Goal: Task Accomplishment & Management: Complete application form

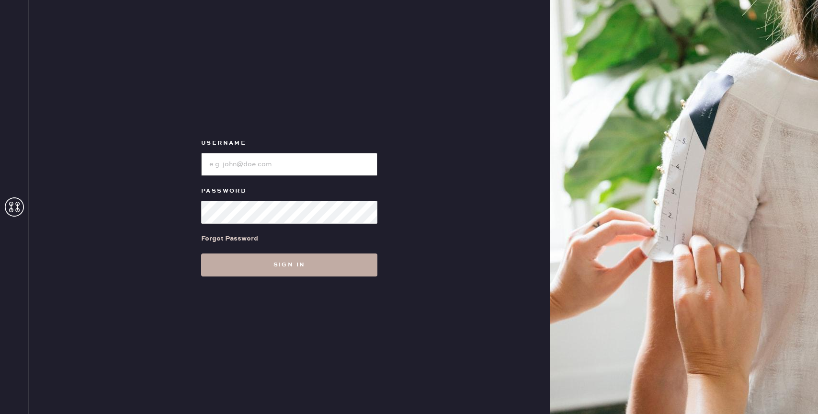
type input "reformationbond"
click at [279, 259] on button "Sign in" at bounding box center [289, 264] width 176 height 23
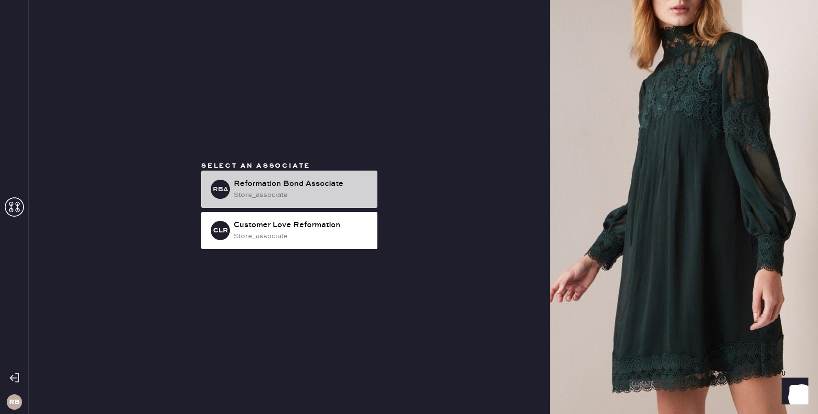
click at [347, 178] on div "RBA Reformation Bond Associate store_associate" at bounding box center [289, 188] width 176 height 37
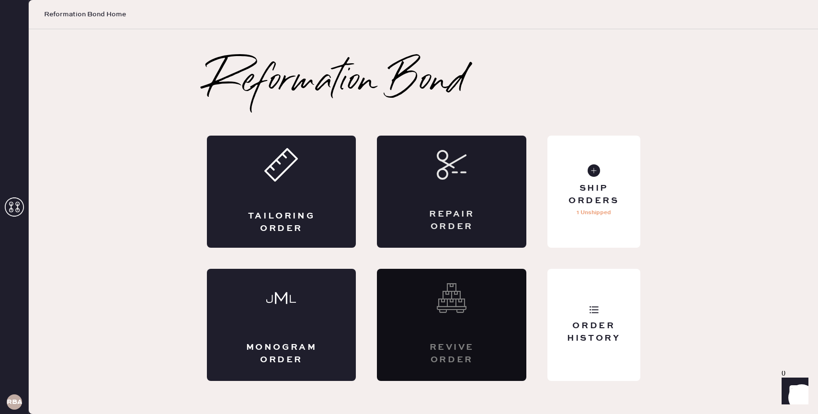
click at [488, 204] on div "Repair Order" at bounding box center [451, 192] width 149 height 112
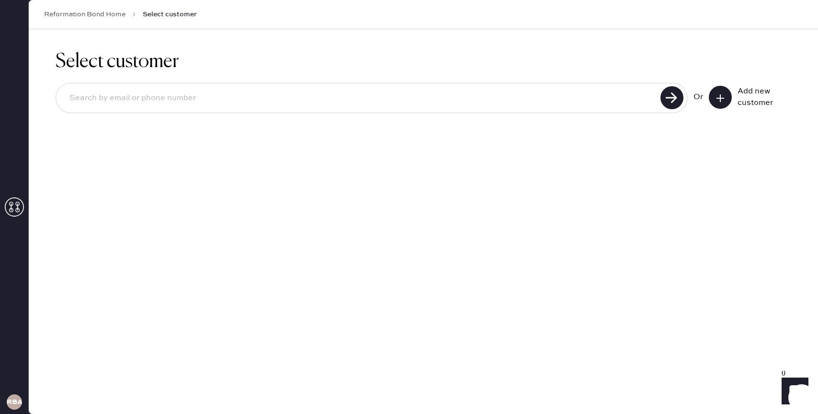
click at [713, 105] on button at bounding box center [720, 97] width 23 height 23
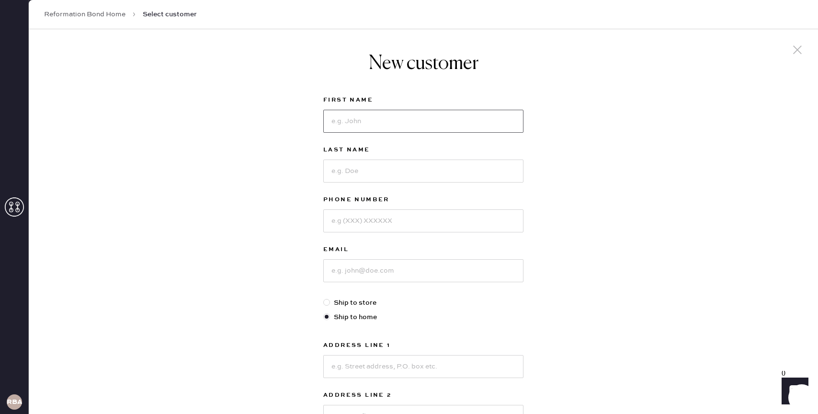
click at [489, 119] on input at bounding box center [423, 121] width 200 height 23
type input "Caitlin"
type input "E"
type input "[PERSON_NAME]"
click at [361, 220] on input at bounding box center [423, 220] width 200 height 23
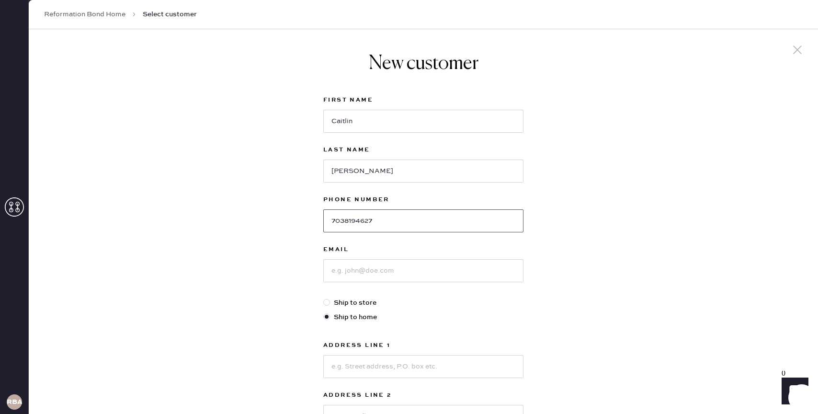
type input "7038194627"
click at [367, 273] on input at bounding box center [423, 270] width 200 height 23
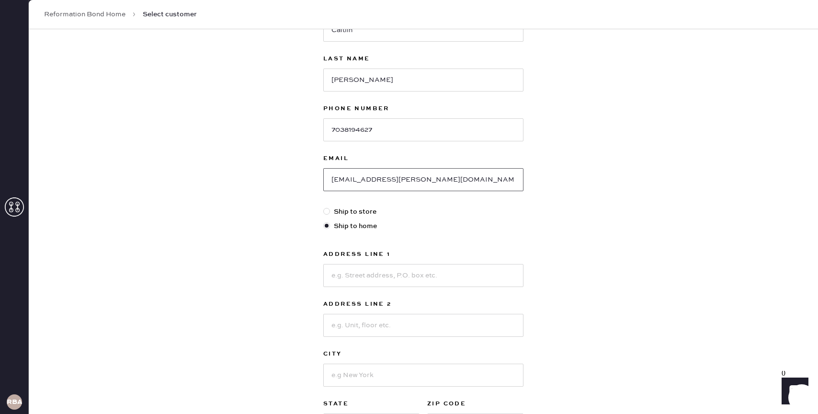
scroll to position [94, 0]
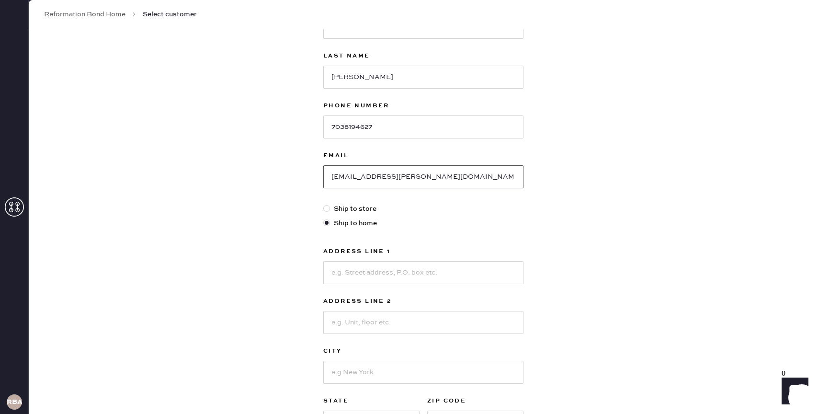
type input "[EMAIL_ADDRESS][PERSON_NAME][DOMAIN_NAME]"
click at [378, 275] on input at bounding box center [423, 272] width 200 height 23
type input "[STREET_ADDRESS]"
type input "APT 1H"
type input "[US_STATE]"
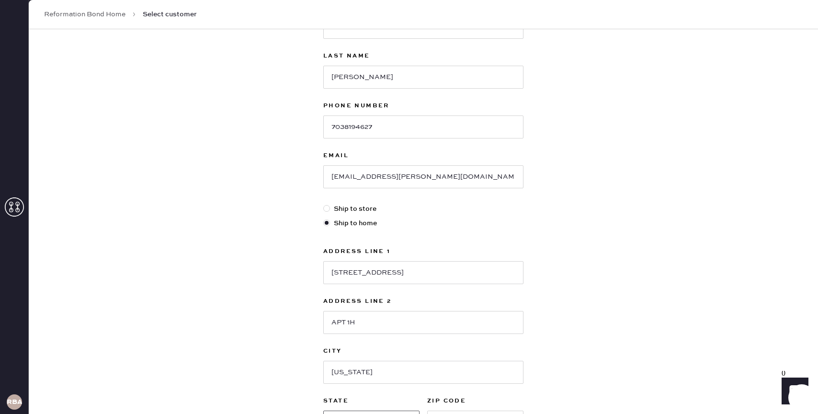
scroll to position [113, 0]
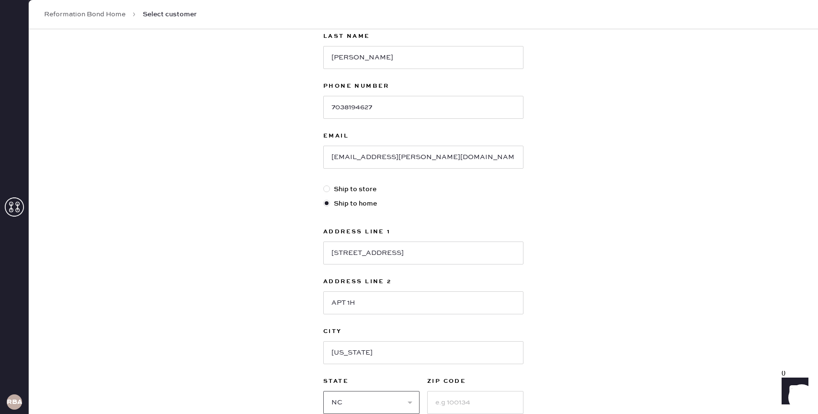
select select "NY"
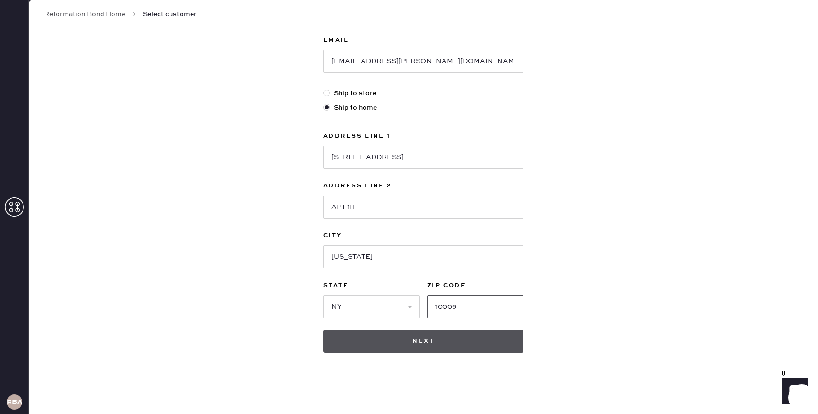
type input "10009"
click at [405, 346] on button "Next" at bounding box center [423, 340] width 200 height 23
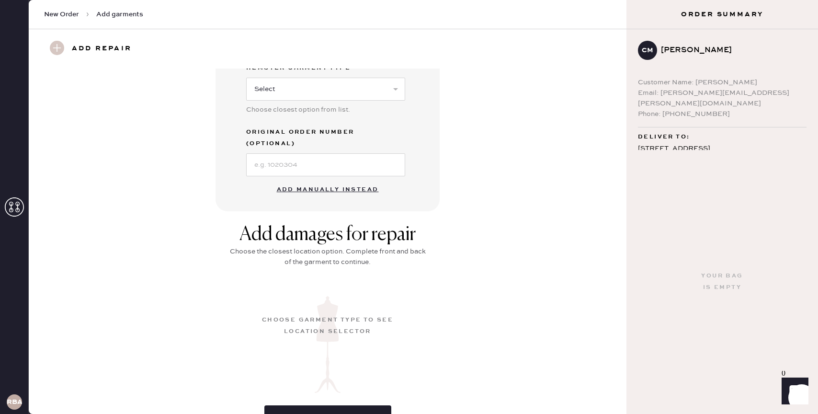
click at [323, 180] on button "Add manually instead" at bounding box center [327, 189] width 113 height 19
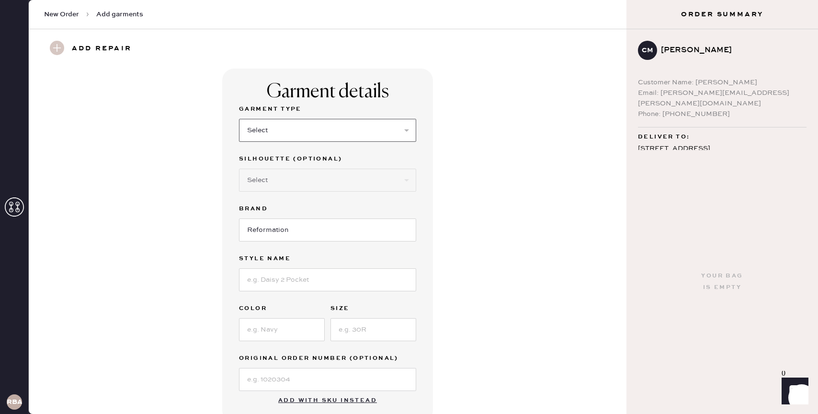
click at [293, 134] on select "Select Basic Skirt Jeans Leggings Pants Shorts Basic Sleeved Dress Basic Sleeve…" at bounding box center [327, 130] width 177 height 23
select select "31"
click at [239, 119] on select "Select Basic Skirt Jeans Leggings Pants Shorts Basic Sleeved Dress Basic Sleeve…" at bounding box center [327, 130] width 177 height 23
click at [292, 282] on input at bounding box center [327, 279] width 177 height 23
type input "June Low Rise Linen Short"
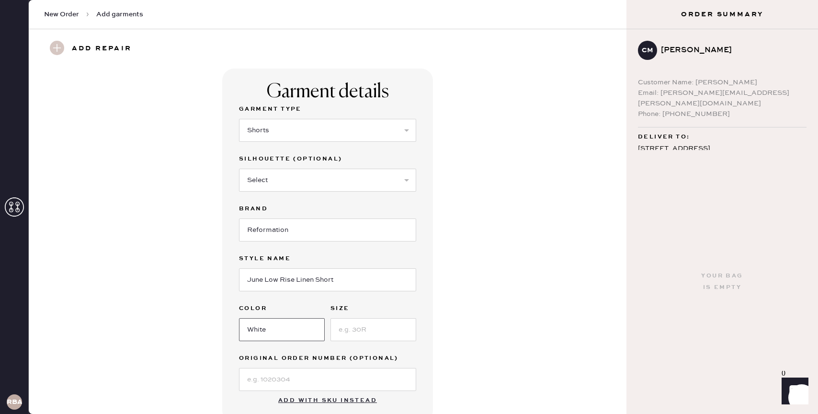
type input "White"
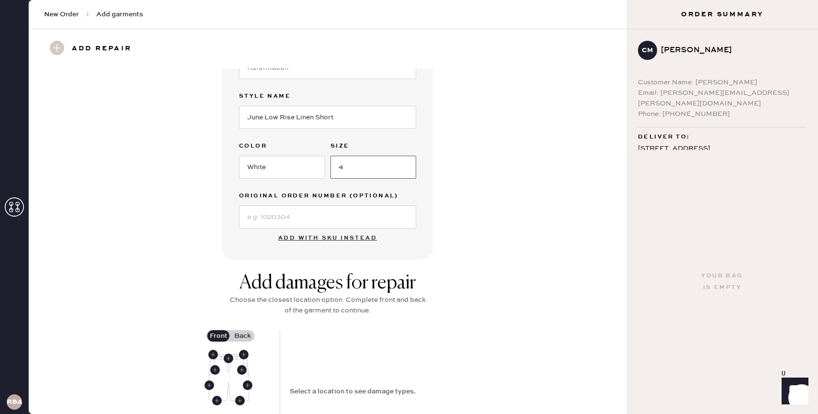
scroll to position [272, 0]
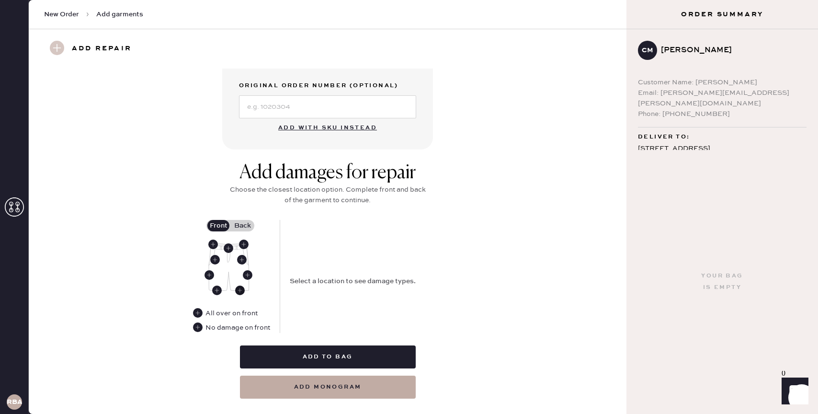
type input "4"
click at [238, 291] on use at bounding box center [240, 290] width 10 height 10
click at [328, 303] on select "Select Broken / Ripped Hem Broken Beads Broken Belt Loop Broken Button Broken E…" at bounding box center [376, 309] width 172 height 23
select select "1329"
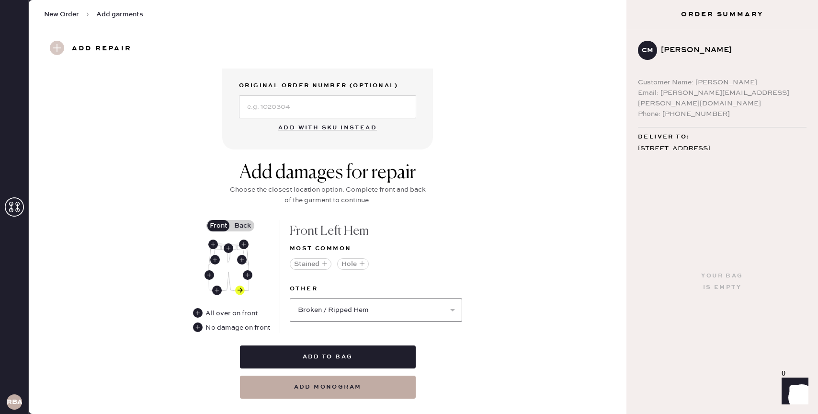
click at [290, 298] on select "Select Broken / Ripped Hem Broken Beads Broken Belt Loop Broken Button Broken E…" at bounding box center [376, 309] width 172 height 23
select select
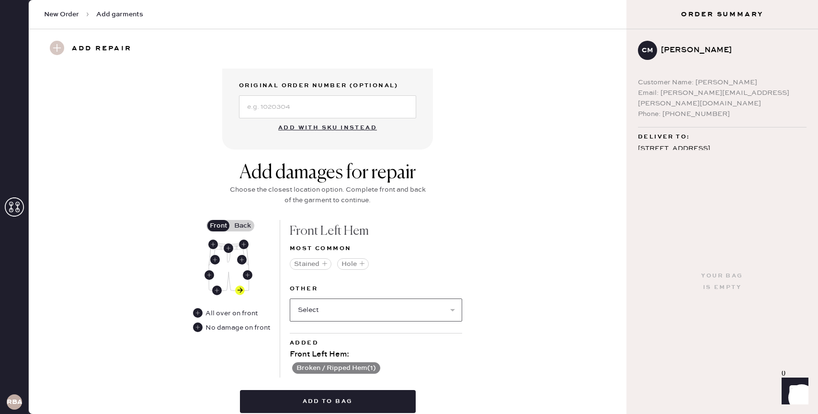
scroll to position [336, 0]
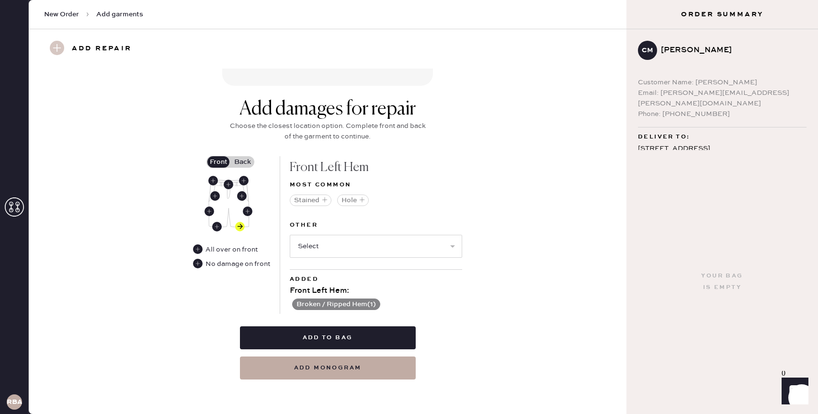
click at [245, 156] on label "Back" at bounding box center [242, 161] width 24 height 11
click at [242, 162] on input "Back" at bounding box center [242, 162] width 0 height 0
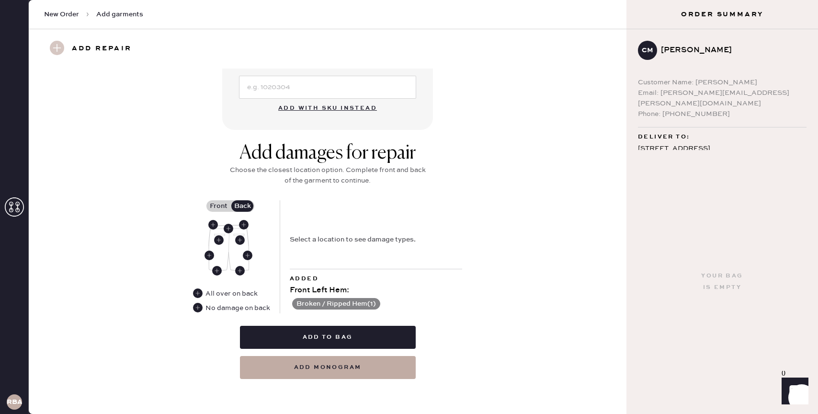
scroll to position [292, 0]
click at [216, 271] on use at bounding box center [217, 271] width 10 height 10
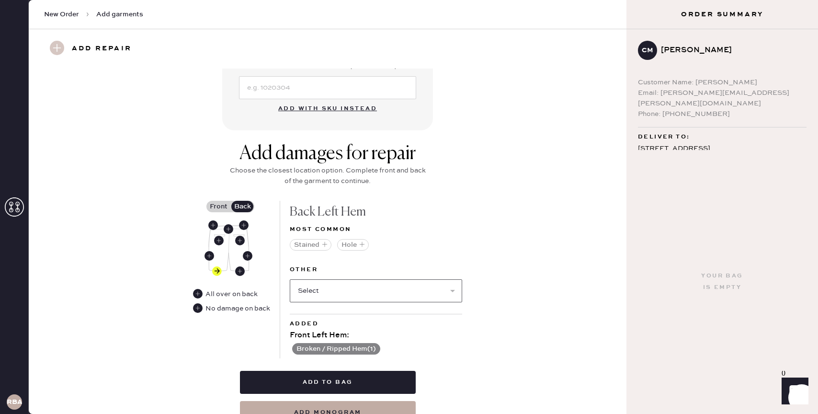
click at [344, 287] on select "Select Broken / Ripped Hem Broken Beads Broken Belt Loop Broken Button Broken E…" at bounding box center [376, 290] width 172 height 23
select select "1329"
click at [290, 279] on select "Select Broken / Ripped Hem Broken Beads Broken Belt Loop Broken Button Broken E…" at bounding box center [376, 290] width 172 height 23
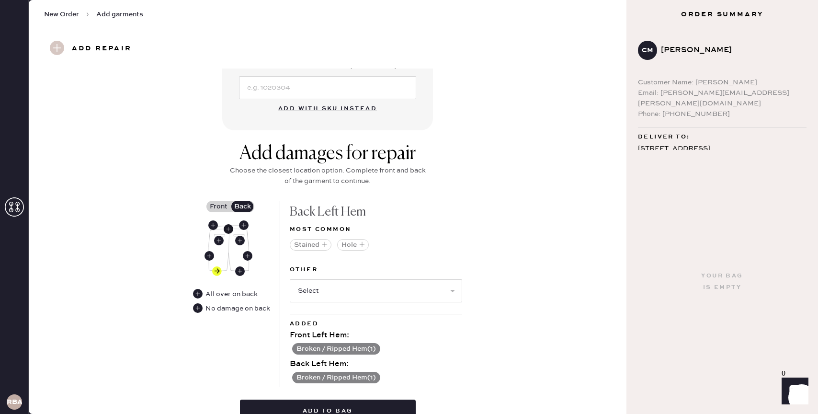
click at [227, 227] on use at bounding box center [229, 229] width 10 height 10
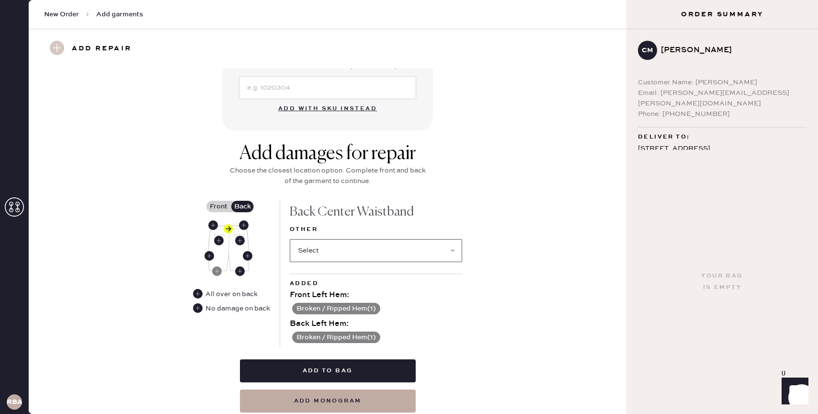
click at [357, 251] on select "Select Broken / Ripped Hem Broken Beads Broken Belt Loop Broken Button Broken E…" at bounding box center [376, 250] width 172 height 23
select select "1318"
click at [290, 239] on select "Select Broken / Ripped Hem Broken Beads Broken Belt Loop Broken Button Broken E…" at bounding box center [376, 250] width 172 height 23
select select
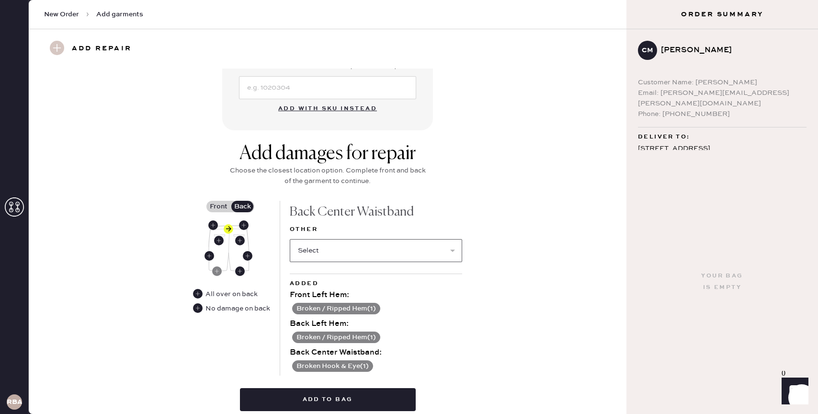
scroll to position [353, 0]
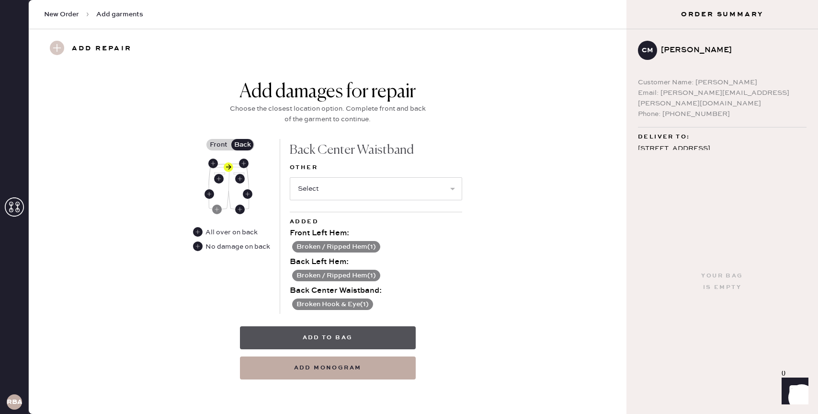
click at [343, 336] on button "Add to bag" at bounding box center [328, 337] width 176 height 23
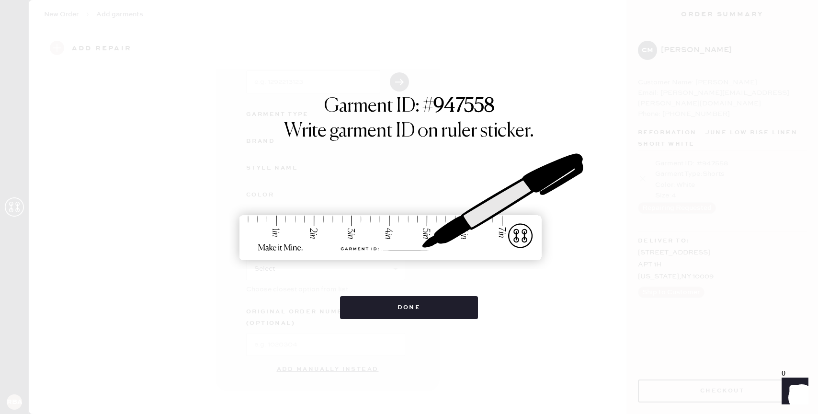
scroll to position [57, 0]
click at [392, 302] on button "Done" at bounding box center [409, 307] width 138 height 23
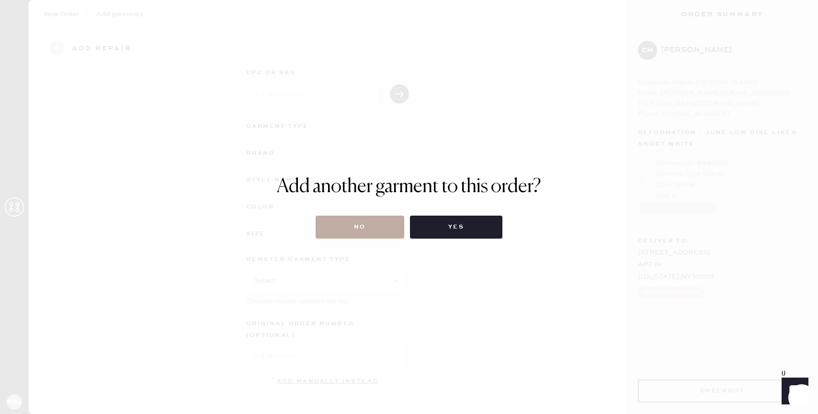
click at [379, 226] on button "No" at bounding box center [360, 226] width 89 height 23
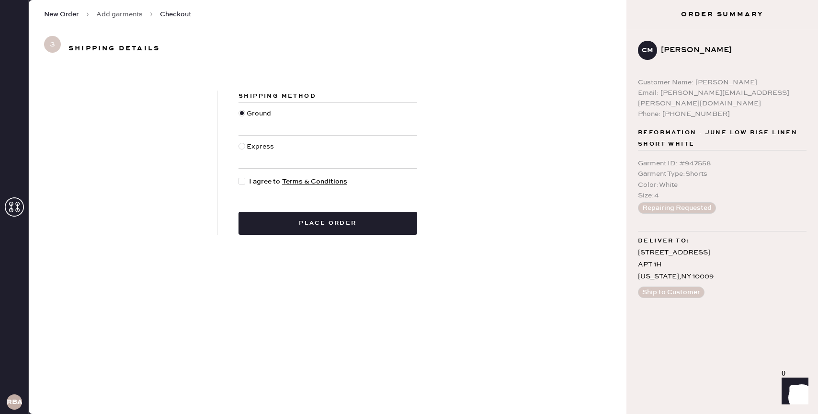
click at [266, 182] on span "I agree to Terms & Conditions" at bounding box center [298, 181] width 98 height 11
click at [239, 177] on input "I agree to Terms & Conditions" at bounding box center [238, 176] width 0 height 0
checkbox input "true"
click at [283, 224] on button "Place order" at bounding box center [327, 223] width 179 height 23
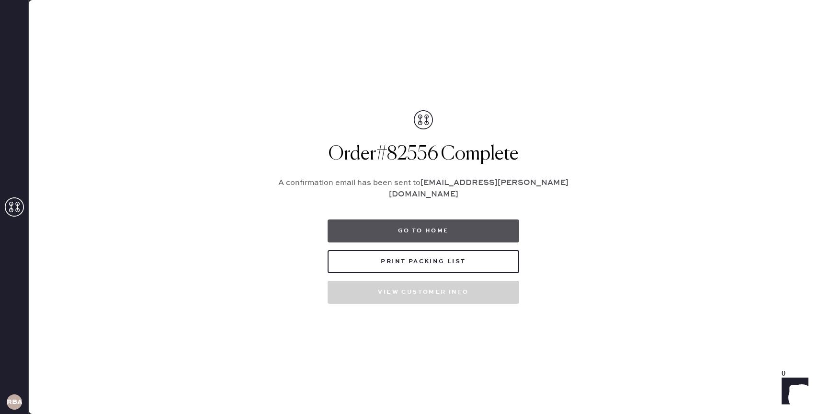
click at [391, 220] on button "Go to home" at bounding box center [423, 230] width 192 height 23
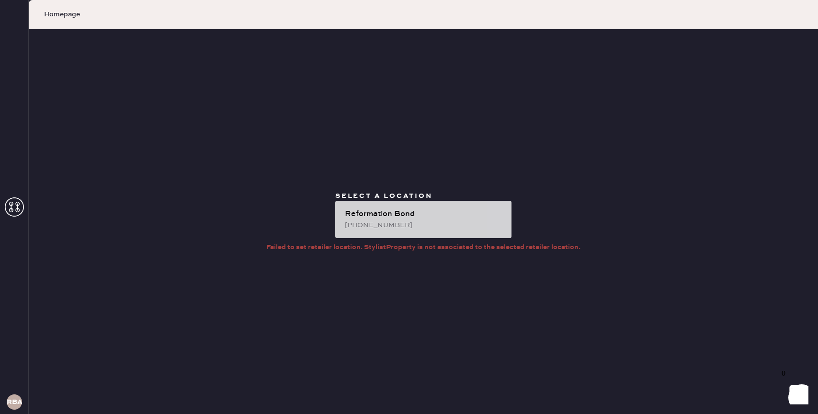
click at [391, 220] on div "[PHONE_NUMBER]" at bounding box center [424, 225] width 159 height 11
click at [415, 205] on div "Reformation Bond [PHONE_NUMBER]" at bounding box center [423, 219] width 176 height 37
click at [413, 221] on div "[PHONE_NUMBER]" at bounding box center [424, 225] width 159 height 11
click at [407, 215] on div "Reformation Bond" at bounding box center [424, 213] width 159 height 11
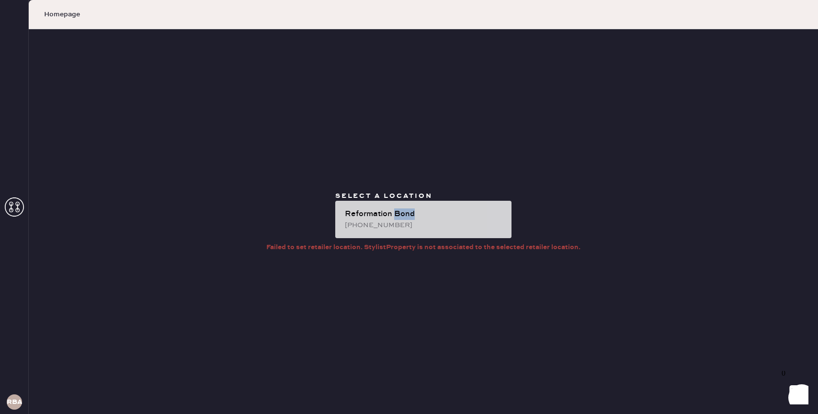
click at [407, 215] on div "Reformation Bond" at bounding box center [424, 213] width 159 height 11
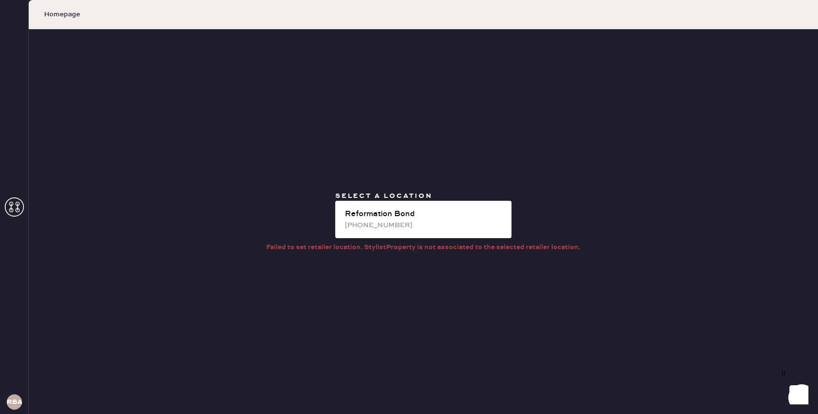
click at [438, 161] on div "Select a location Reformation Bond (646)-603-0834 Failed to set retailer locati…" at bounding box center [423, 221] width 789 height 384
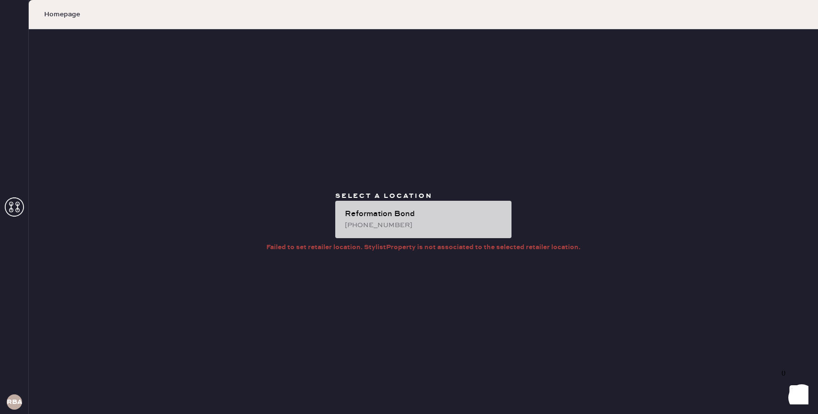
click at [404, 225] on div "[PHONE_NUMBER]" at bounding box center [424, 225] width 159 height 11
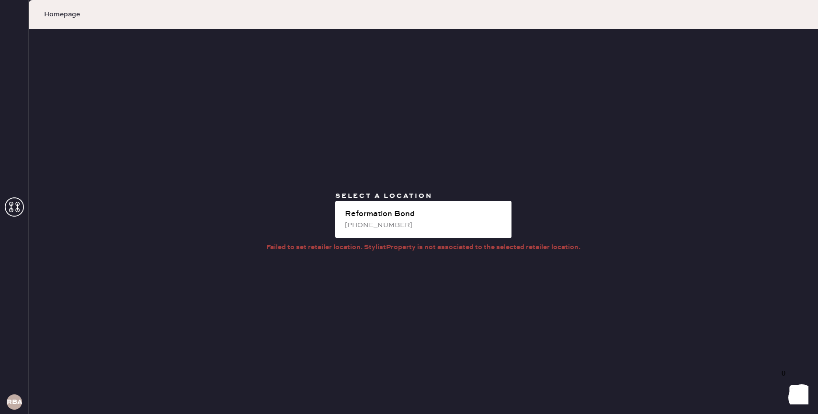
click at [17, 207] on use at bounding box center [14, 206] width 19 height 19
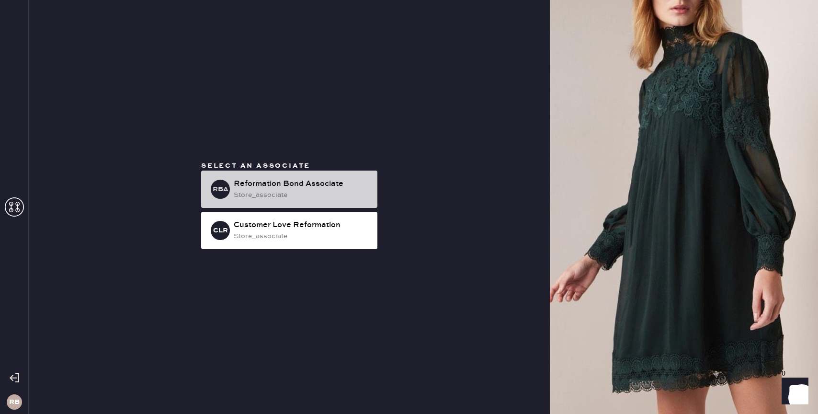
click at [228, 196] on div "RBA Reformation Bond Associate store_associate" at bounding box center [289, 188] width 176 height 37
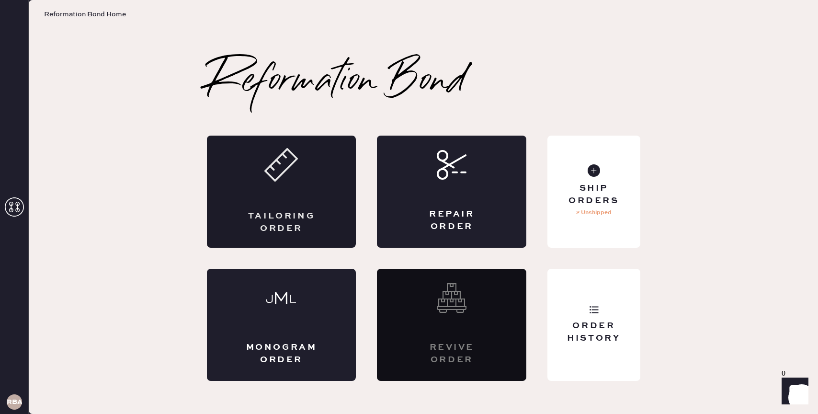
click at [274, 190] on div "Tailoring Order" at bounding box center [281, 192] width 149 height 112
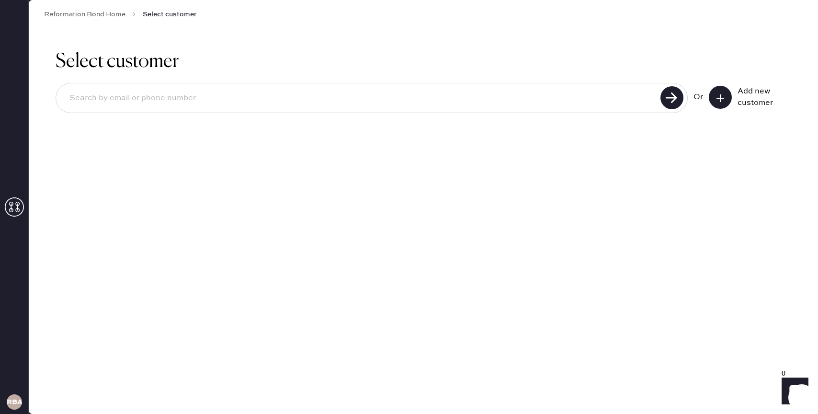
click at [479, 96] on input at bounding box center [360, 98] width 596 height 22
click at [713, 98] on button at bounding box center [720, 97] width 23 height 23
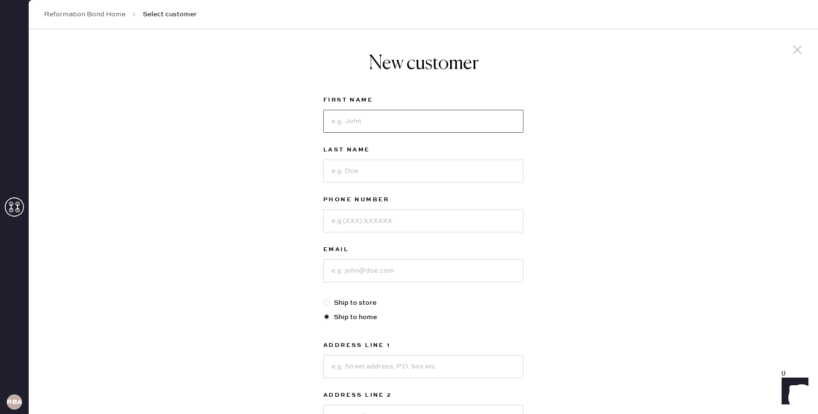
click at [403, 123] on input at bounding box center [423, 121] width 200 height 23
type input "Alex"
type input "o"
type input "Goldman"
click at [393, 263] on input at bounding box center [423, 270] width 200 height 23
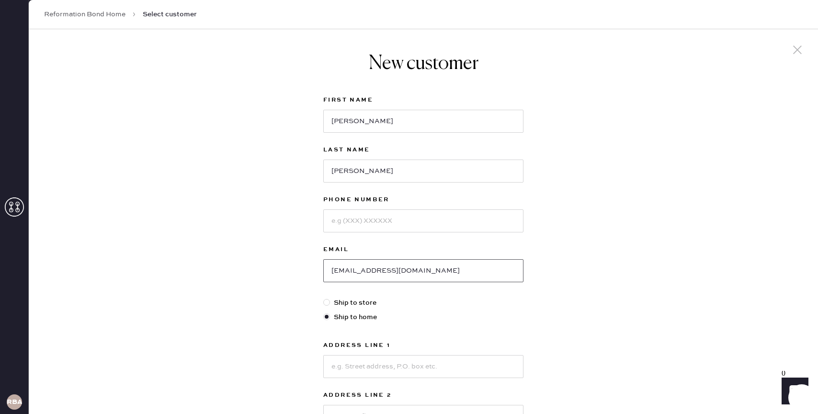
type input "alexgoldman98@gmail.com"
click at [386, 219] on input at bounding box center [423, 220] width 200 height 23
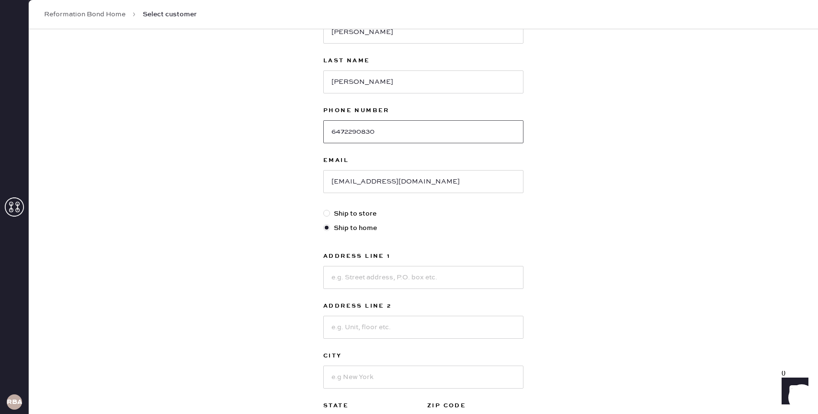
type input "6472290830"
click at [380, 285] on input at bounding box center [423, 277] width 200 height 23
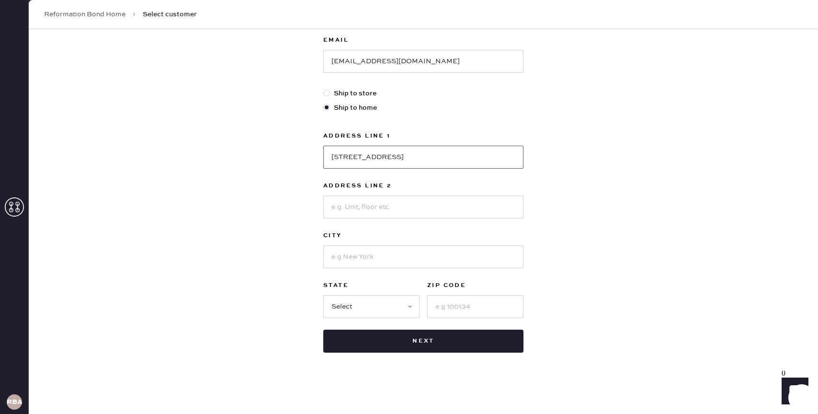
type input "519 W 23rd street"
type input "A"
type input "Unit 6"
click at [375, 259] on input at bounding box center [423, 256] width 200 height 23
type input "[US_STATE]"
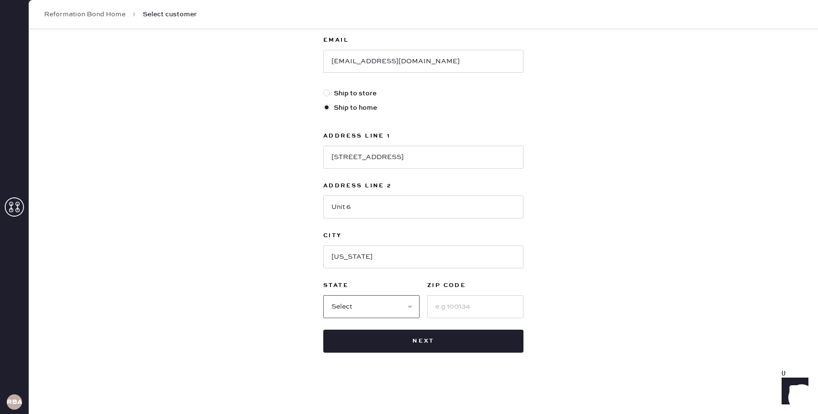
select select "NY"
click at [465, 307] on input "10012" at bounding box center [475, 306] width 96 height 23
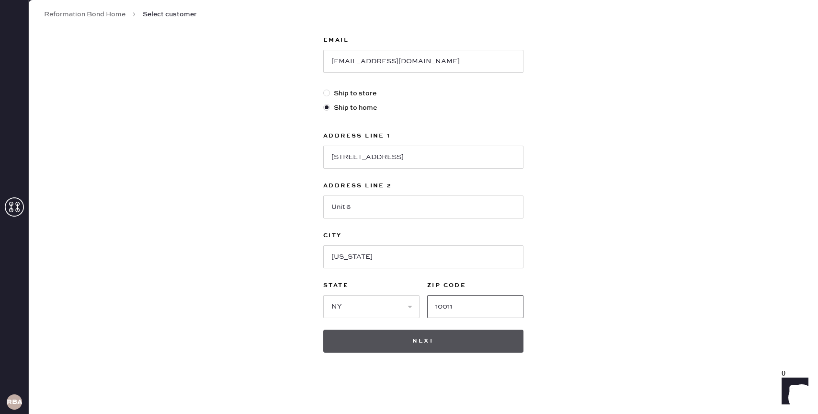
type input "10011"
click at [446, 346] on button "Next" at bounding box center [423, 340] width 200 height 23
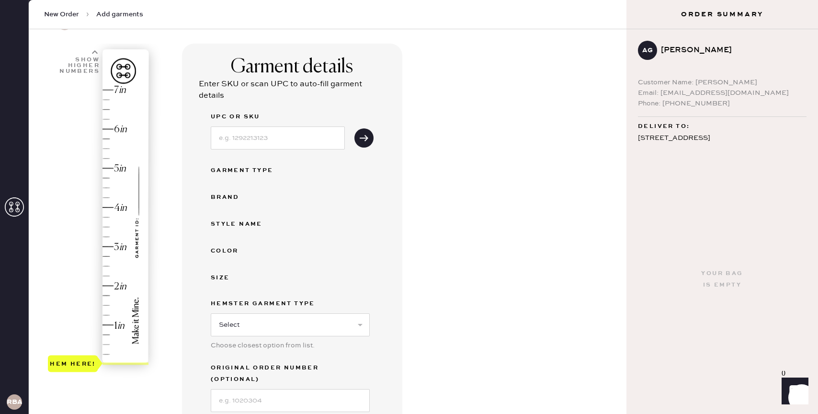
scroll to position [54, 0]
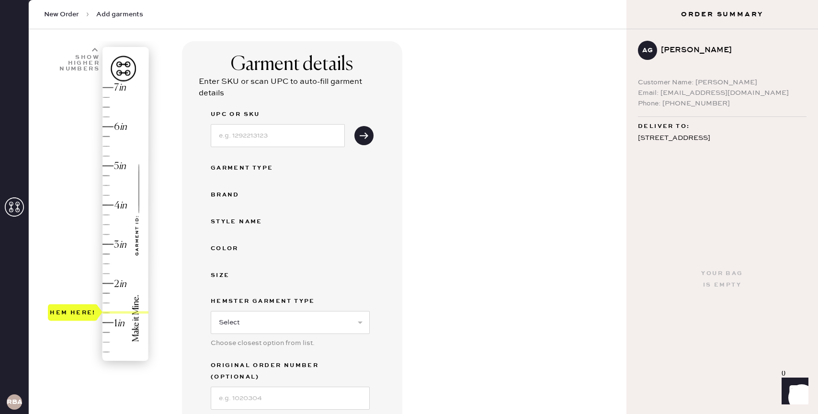
drag, startPoint x: 90, startPoint y: 359, endPoint x: 90, endPoint y: 312, distance: 46.4
click at [90, 312] on div "Hem here!" at bounding box center [73, 311] width 46 height 11
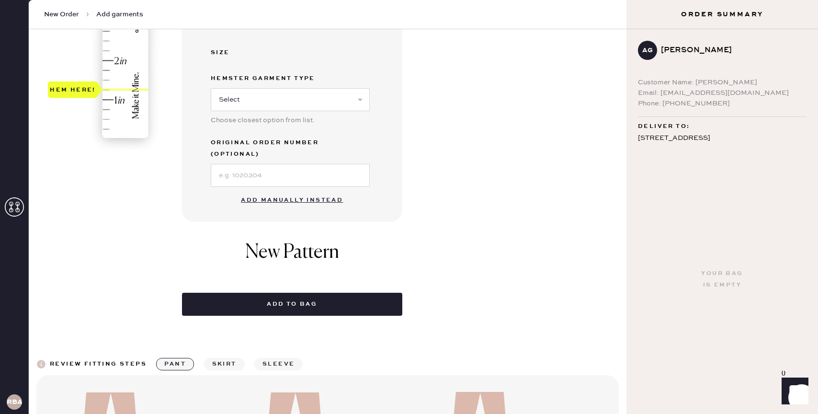
scroll to position [278, 0]
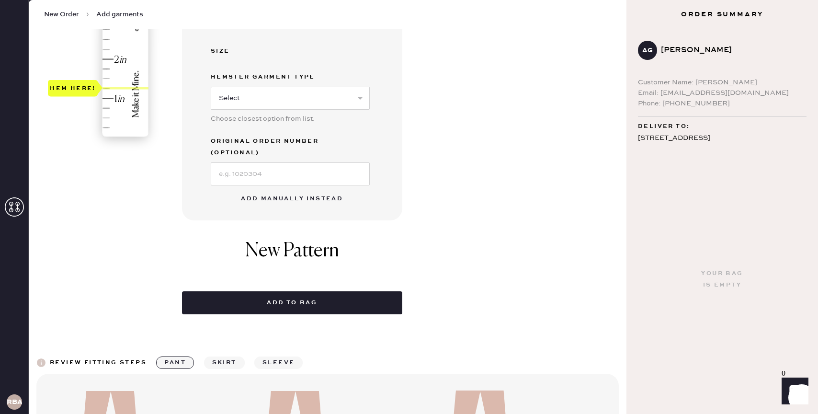
click at [289, 190] on button "Add manually instead" at bounding box center [291, 198] width 113 height 19
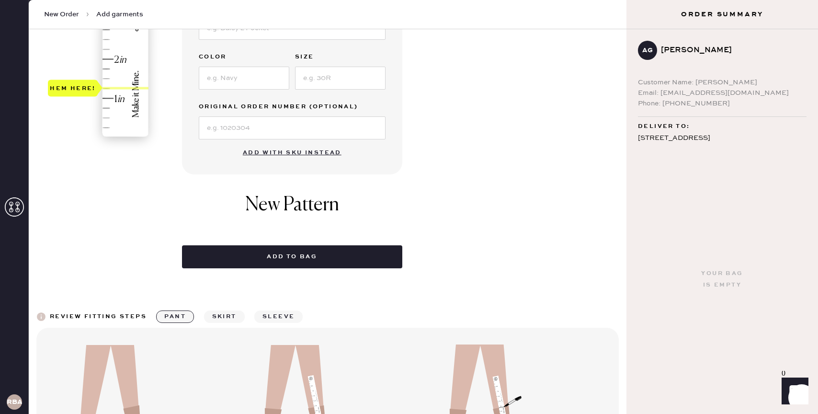
scroll to position [0, 0]
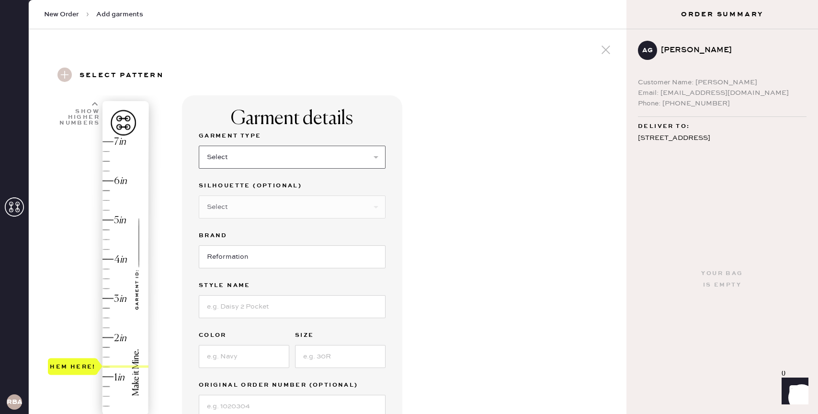
click at [325, 147] on select "Select Basic Skirt Jeans Leggings Pants Shorts Basic Sleeved Dress Basic Sleeve…" at bounding box center [292, 157] width 187 height 23
select select "4"
click at [199, 146] on select "Select Basic Skirt Jeans Leggings Pants Shorts Basic Sleeved Dress Basic Sleeve…" at bounding box center [292, 157] width 187 height 23
click at [305, 201] on select "Select Joggers Shorts Cropped Flare Boot Cut Straight Skinny Other" at bounding box center [292, 206] width 187 height 23
select select "11"
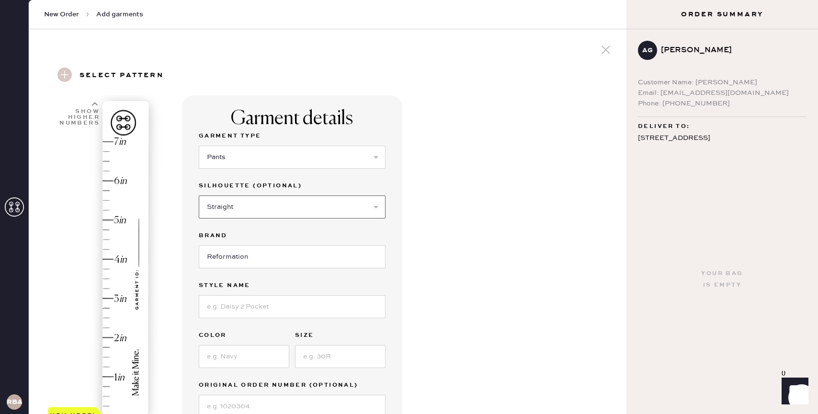
click at [199, 195] on select "Select Joggers Shorts Cropped Flare Boot Cut Straight Skinny Other" at bounding box center [292, 206] width 187 height 23
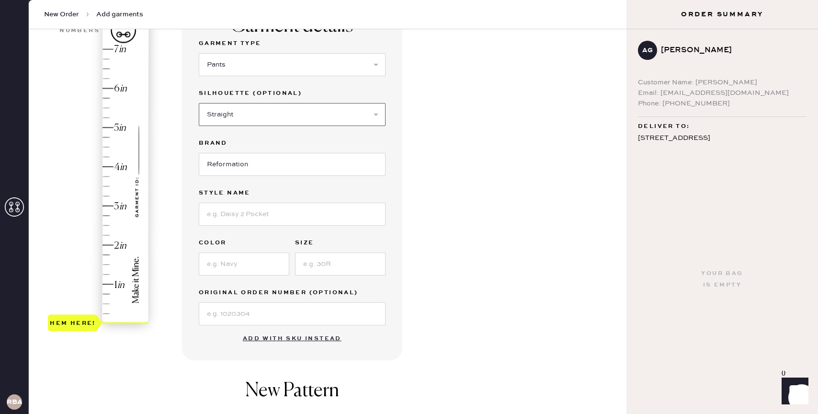
scroll to position [94, 0]
click at [302, 221] on input at bounding box center [292, 212] width 187 height 23
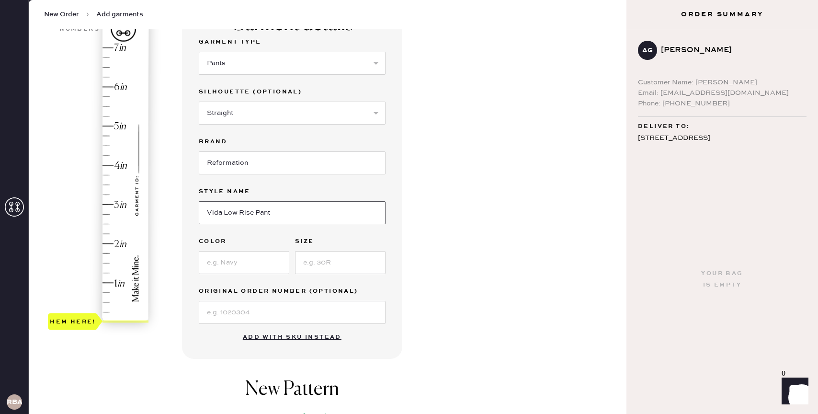
type input "Vida Low Rise Pant"
type input "Black"
type input "0"
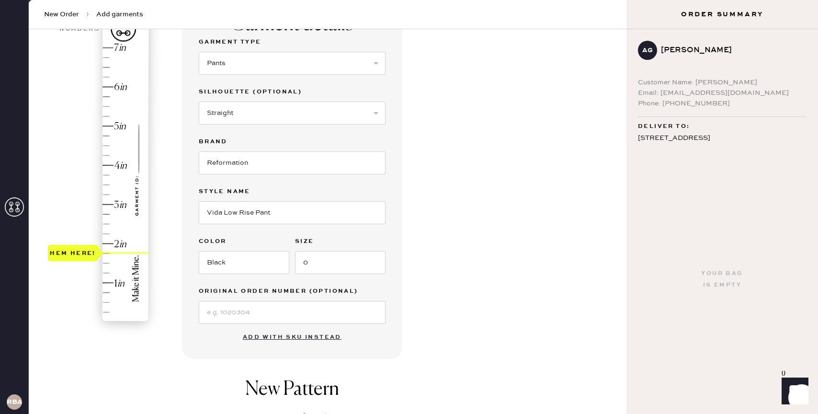
type input "1.5"
drag, startPoint x: 92, startPoint y: 319, endPoint x: 94, endPoint y: 262, distance: 57.0
click at [94, 262] on div "Hem here!" at bounding box center [73, 262] width 46 height 11
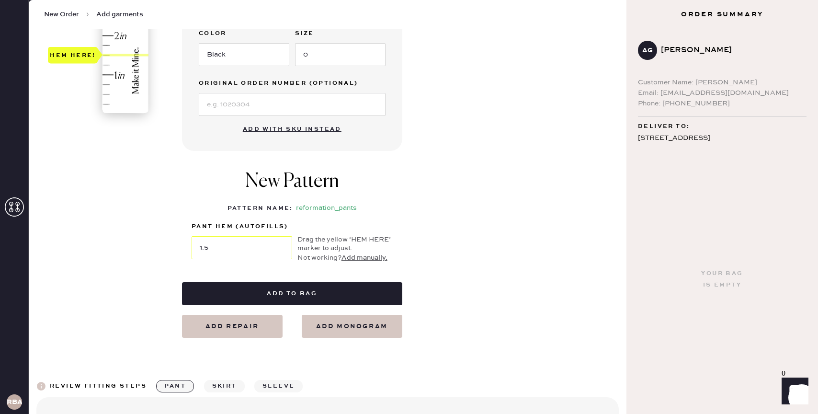
scroll to position [303, 0]
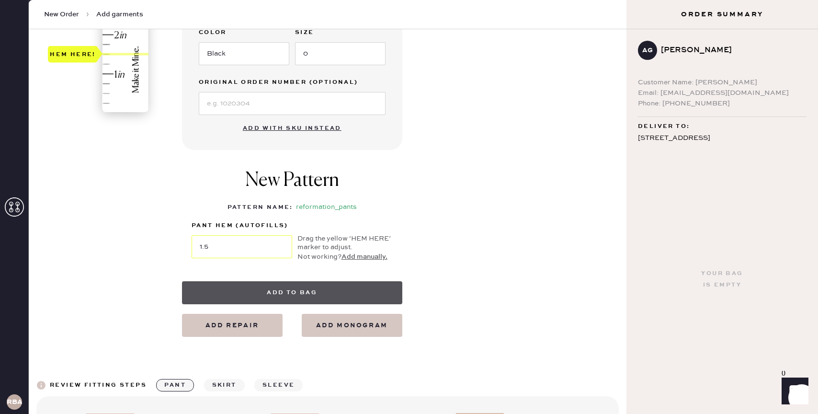
click at [304, 294] on button "Add to bag" at bounding box center [292, 292] width 220 height 23
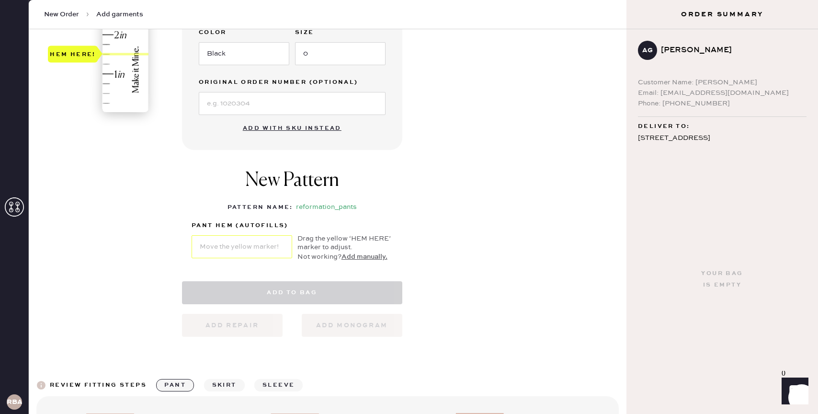
select select "4"
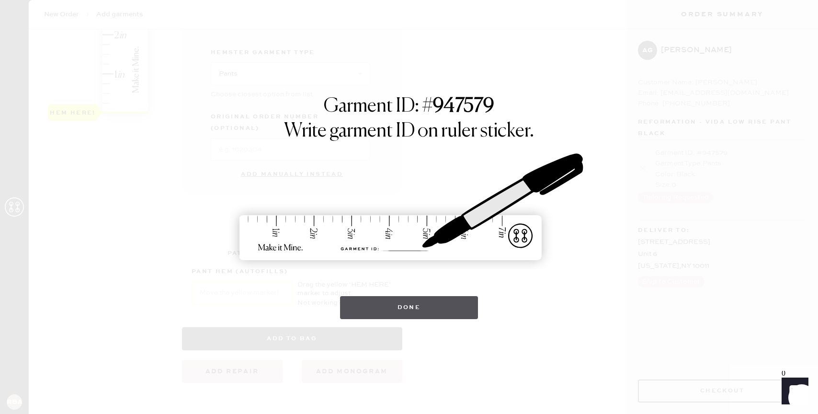
click at [368, 314] on button "Done" at bounding box center [409, 307] width 138 height 23
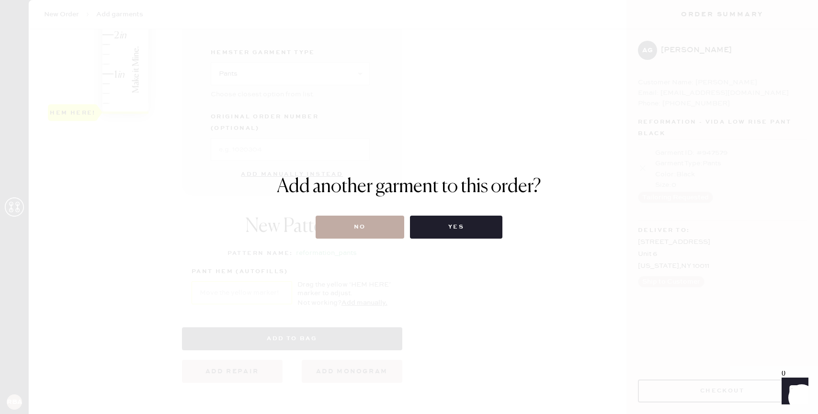
click at [375, 227] on button "No" at bounding box center [360, 226] width 89 height 23
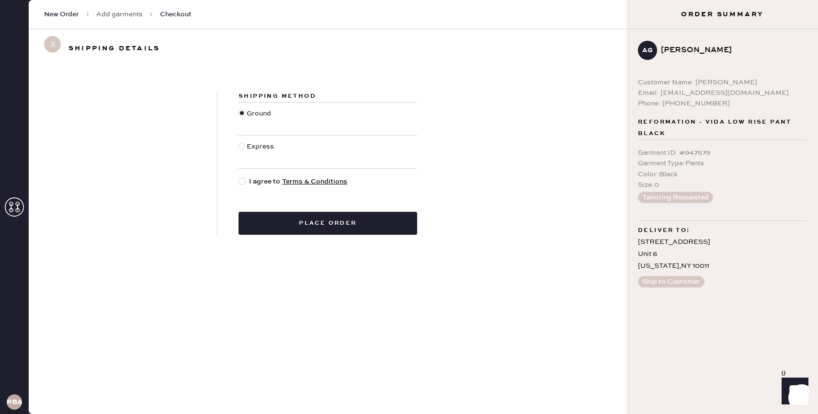
click at [252, 181] on span "I agree to Terms & Conditions" at bounding box center [298, 181] width 98 height 11
click at [239, 177] on input "I agree to Terms & Conditions" at bounding box center [238, 176] width 0 height 0
checkbox input "true"
click at [296, 230] on button "Place order" at bounding box center [327, 223] width 179 height 23
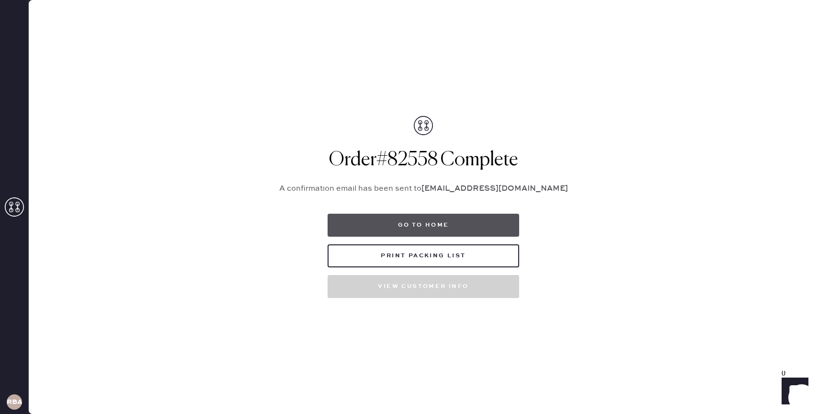
click at [444, 219] on button "Go to home" at bounding box center [423, 225] width 192 height 23
